Goal: Find specific page/section: Find specific page/section

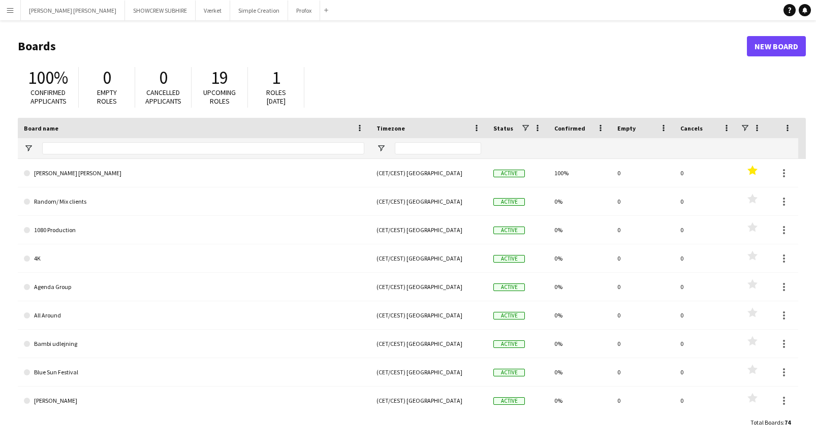
click at [10, 11] on app-icon "Menu" at bounding box center [10, 10] width 8 height 8
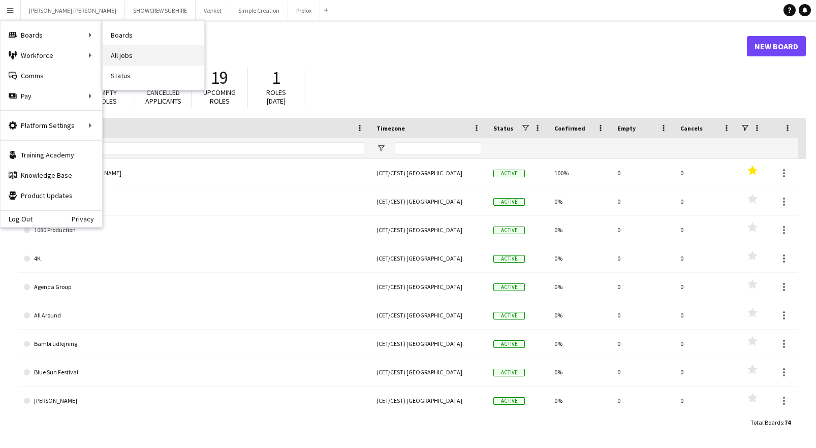
click at [135, 56] on link "All jobs" at bounding box center [154, 55] width 102 height 20
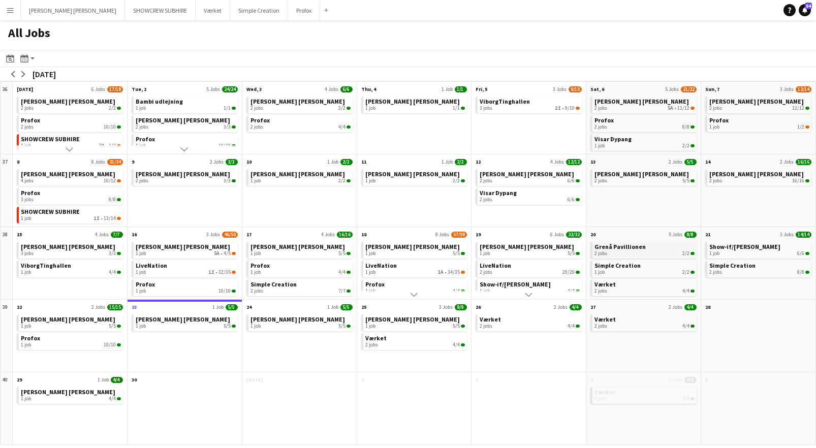
click at [660, 250] on link "Grenå Pavillionen 2 jobs 2/2" at bounding box center [644, 249] width 100 height 15
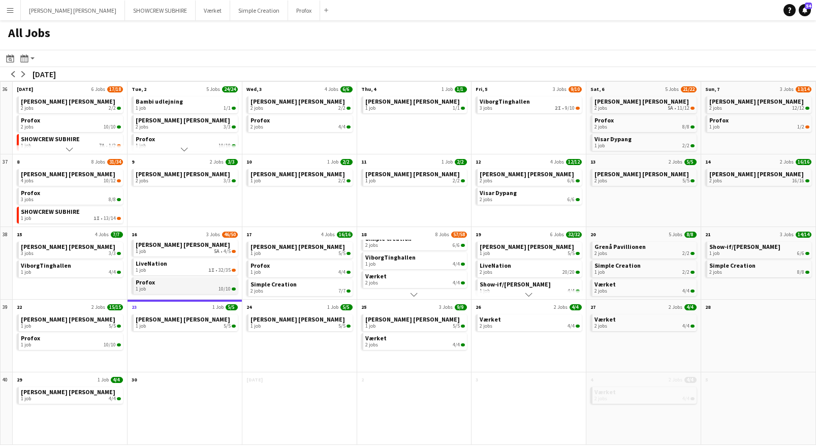
click at [199, 288] on div "1 job 10/10" at bounding box center [186, 289] width 100 height 6
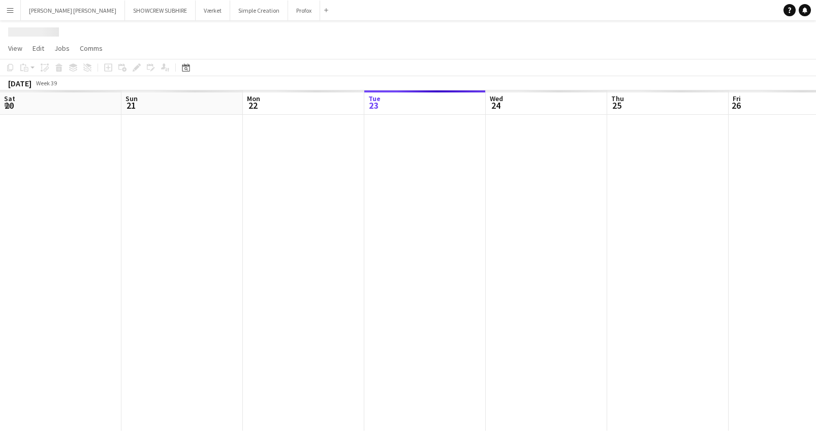
scroll to position [0, 243]
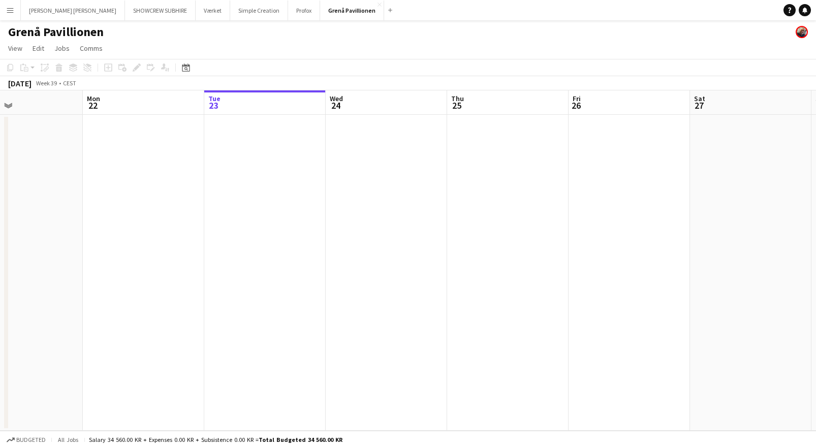
drag, startPoint x: 221, startPoint y: 106, endPoint x: 409, endPoint y: 99, distance: 188.5
click at [426, 100] on app-calendar-viewport "Fri 19 Sat 20 2/2 2 Jobs Sun 21 Mon 22 Tue 23 Wed 24 Thu 25 Fri 26 Sat 27 Sun 2…" at bounding box center [408, 260] width 816 height 340
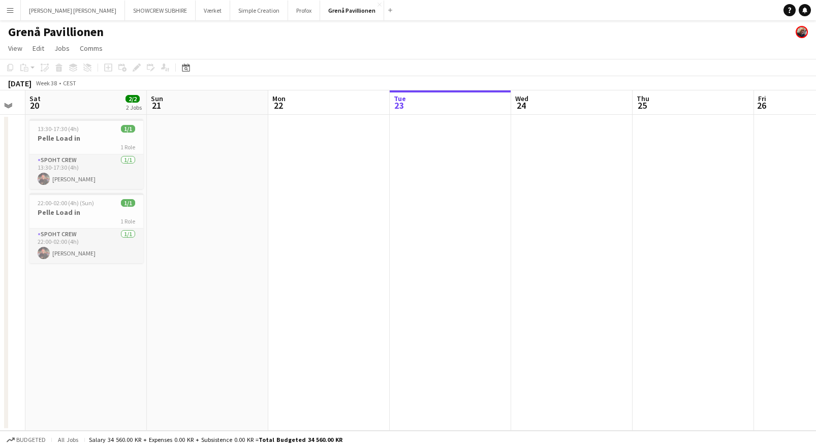
drag, startPoint x: 245, startPoint y: 102, endPoint x: 396, endPoint y: 100, distance: 150.8
click at [411, 99] on app-calendar-viewport "Thu 18 Fri 19 Sat 20 2/2 2 Jobs Sun 21 Mon 22 Tue 23 Wed 24 Thu 25 Fri 26 Sat 2…" at bounding box center [408, 260] width 816 height 340
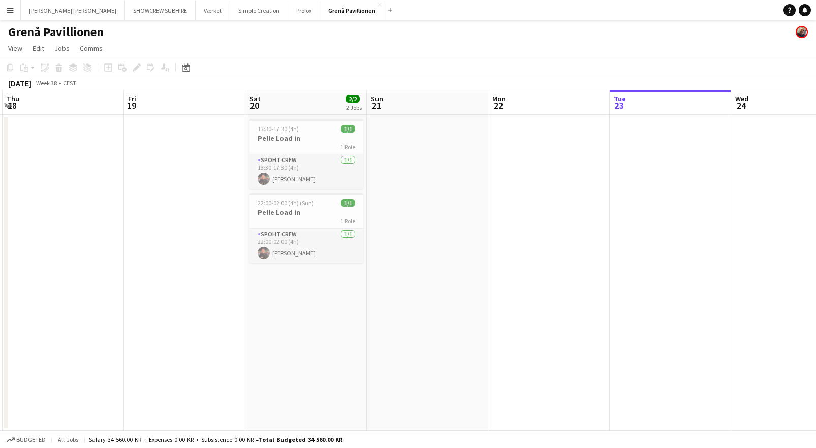
scroll to position [0, 214]
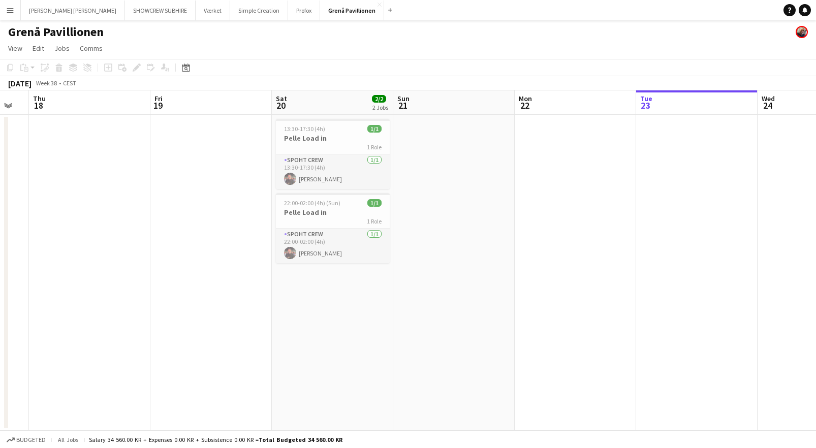
drag, startPoint x: 342, startPoint y: 108, endPoint x: 464, endPoint y: 103, distance: 121.4
click at [465, 103] on app-calendar-viewport "Tue 16 Wed 17 Thu 18 Fri 19 Sat 20 2/2 2 Jobs Sun 21 Mon 22 Tue 23 Wed 24 Thu 2…" at bounding box center [408, 260] width 816 height 340
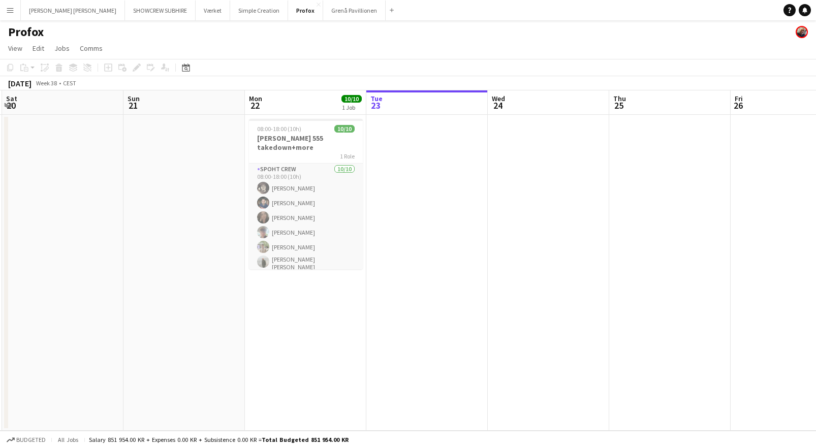
drag, startPoint x: 74, startPoint y: 104, endPoint x: 300, endPoint y: 106, distance: 226.0
click at [313, 106] on app-calendar-viewport "Thu 18 4/4 1 Job Fri 19 Sat 20 Sun 21 Mon 22 10/10 1 Job Tue 23 Wed 24 Thu 25 F…" at bounding box center [408, 260] width 816 height 340
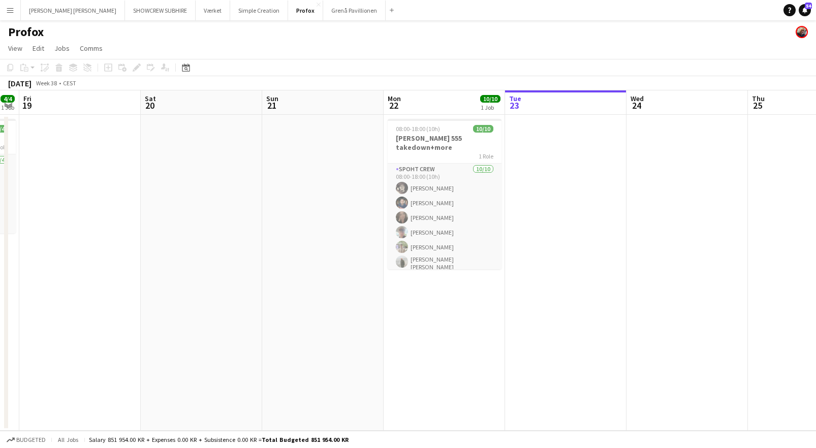
drag, startPoint x: 170, startPoint y: 106, endPoint x: 247, endPoint y: 109, distance: 77.2
click at [311, 103] on app-calendar-viewport "Wed 17 4/4 1 Job Thu 18 4/4 1 Job Fri 19 Sat 20 Sun 21 Mon 22 10/10 1 Job Tue 2…" at bounding box center [408, 260] width 816 height 340
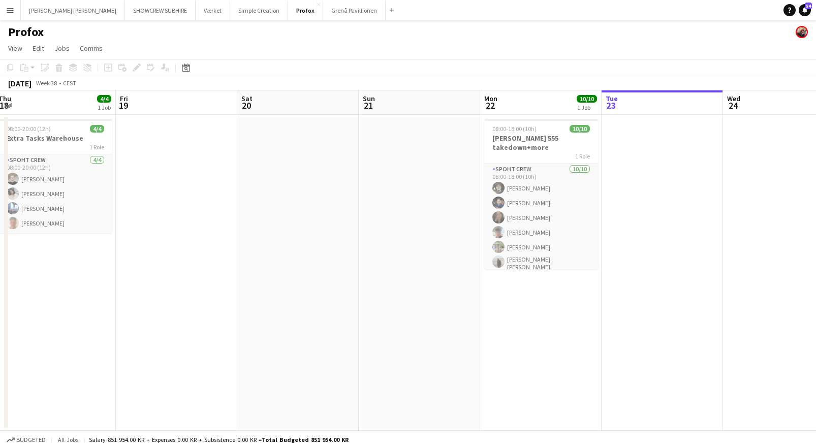
drag, startPoint x: 208, startPoint y: 108, endPoint x: 196, endPoint y: 105, distance: 12.6
click at [302, 104] on app-calendar-viewport "Tue 16 10/10 1 Job Wed 17 4/4 1 Job Thu 18 4/4 1 Job Fri 19 Sat 20 Sun 21 Mon 2…" at bounding box center [408, 260] width 816 height 340
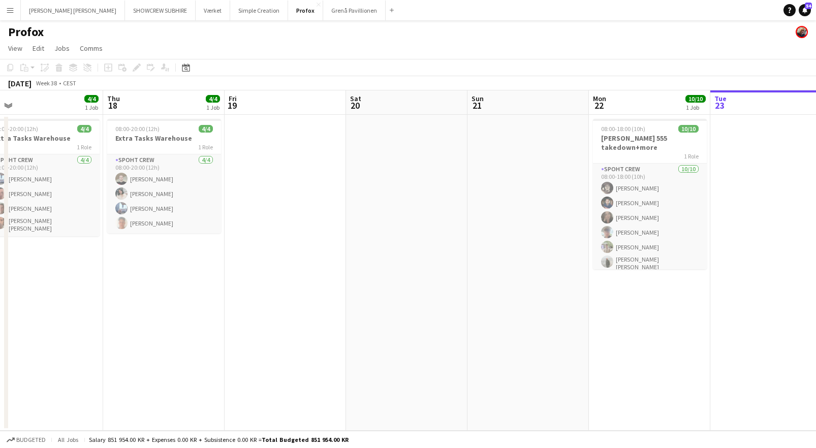
drag, startPoint x: 184, startPoint y: 105, endPoint x: 265, endPoint y: 103, distance: 81.3
click at [295, 103] on app-calendar-viewport "Mon 15 Tue 16 10/10 1 Job Wed 17 4/4 1 Job Thu 18 4/4 1 Job Fri 19 Sat 20 Sun 2…" at bounding box center [408, 260] width 816 height 340
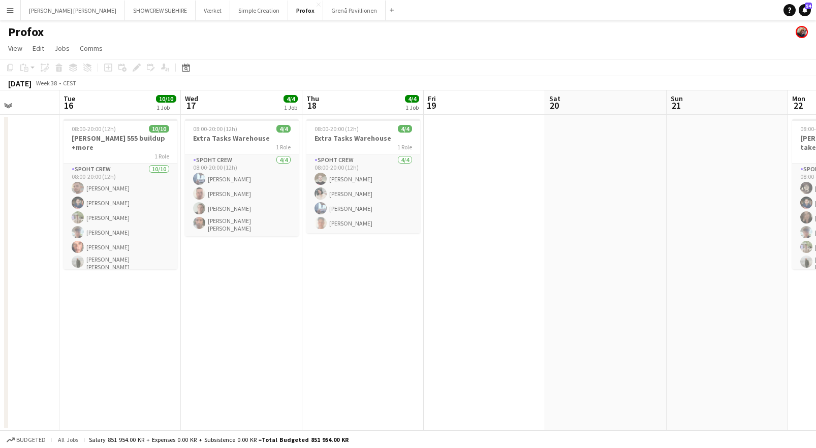
scroll to position [0, 304]
drag, startPoint x: 147, startPoint y: 107, endPoint x: 284, endPoint y: 115, distance: 136.8
click at [348, 114] on app-calendar-viewport "Sat 13 Sun 14 Mon 15 Tue 16 10/10 1 Job Wed 17 4/4 1 Job Thu 18 4/4 1 Job Fri 1…" at bounding box center [408, 260] width 816 height 340
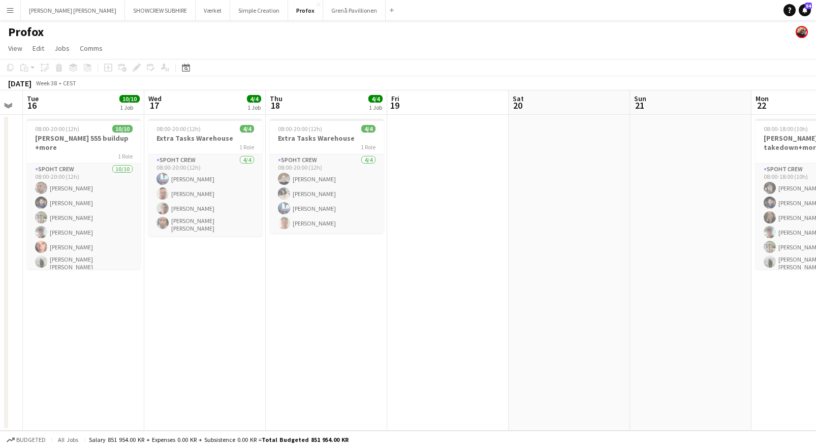
drag, startPoint x: 103, startPoint y: 112, endPoint x: 68, endPoint y: 112, distance: 34.5
click at [67, 113] on app-calendar-viewport "Sat 13 Sun 14 Mon 15 Tue 16 10/10 1 Job Wed 17 4/4 1 Job Thu 18 4/4 1 Job Fri 1…" at bounding box center [408, 260] width 816 height 340
